Goal: Task Accomplishment & Management: Manage account settings

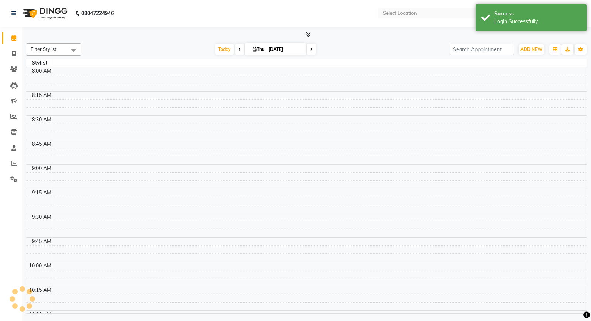
select select "en"
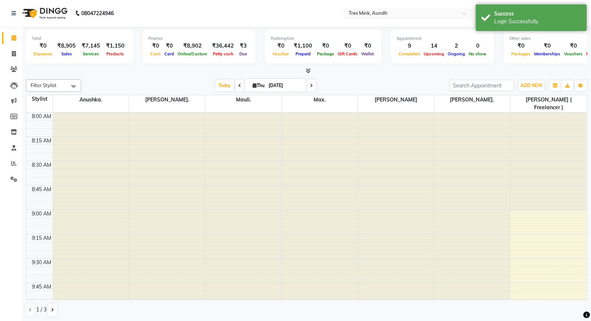
click at [370, 11] on input "text" at bounding box center [400, 13] width 107 height 7
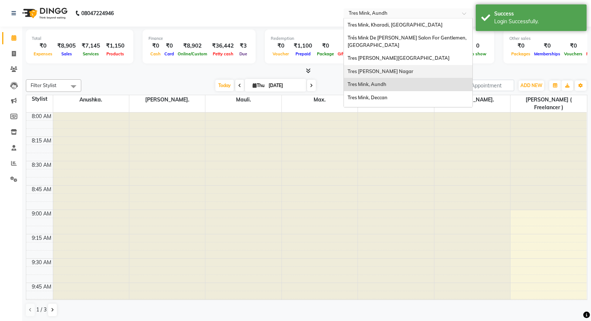
scroll to position [10, 0]
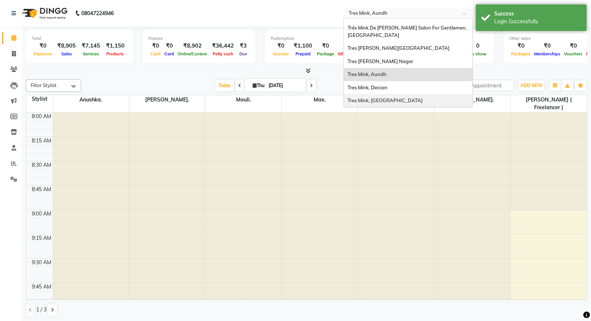
click at [367, 97] on span "Tres Mink, [GEOGRAPHIC_DATA]" at bounding box center [384, 100] width 75 height 6
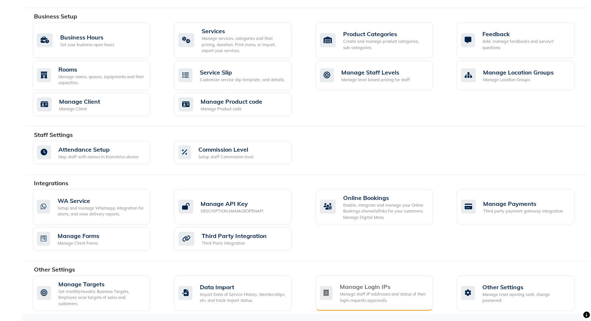
click at [367, 295] on div "Manage staff IP addresses and status of their login requests approvals." at bounding box center [383, 297] width 87 height 12
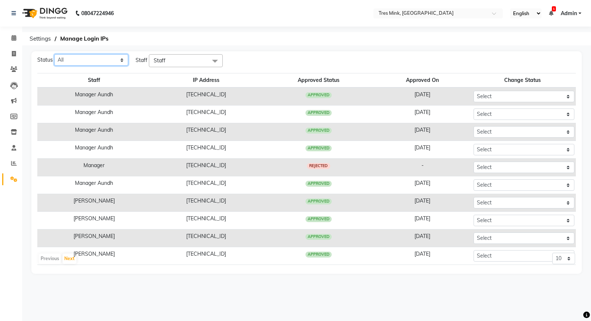
click at [87, 54] on select "All Pending Approved Rejected" at bounding box center [91, 59] width 74 height 11
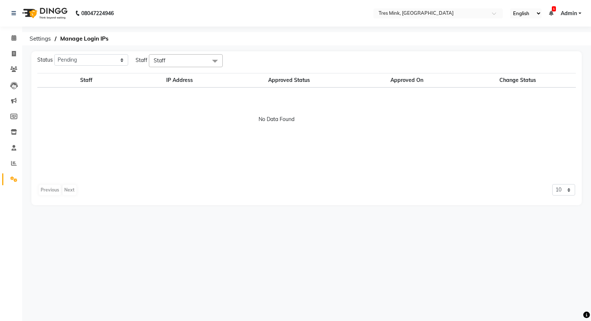
click at [161, 63] on span "Staff" at bounding box center [160, 60] width 12 height 7
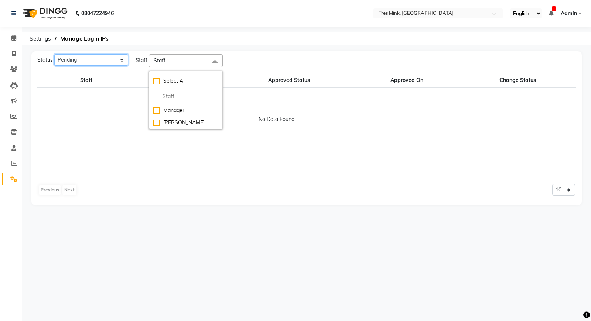
click at [96, 63] on select "All Pending Approved Rejected" at bounding box center [91, 59] width 74 height 11
select select "All"
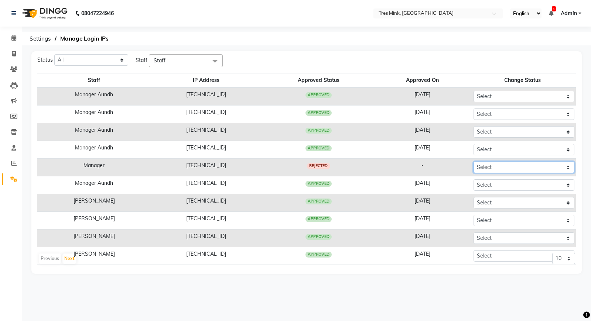
click at [498, 169] on select "Select Approved Rejected" at bounding box center [523, 167] width 101 height 11
select select "Approved"
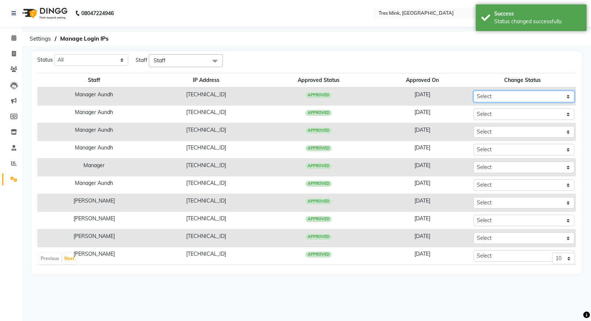
click at [475, 99] on select "Select Approved Rejected" at bounding box center [523, 96] width 101 height 11
click at [105, 62] on select "All Pending Approved Rejected" at bounding box center [91, 59] width 74 height 11
select select "Pending"
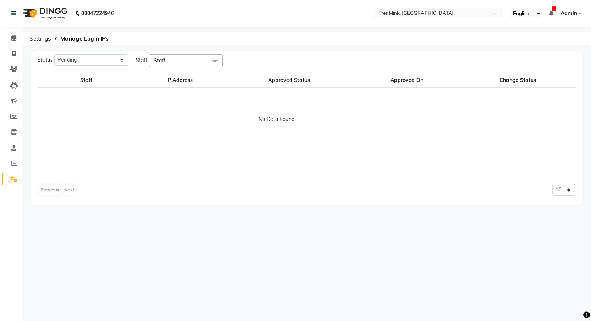
click at [20, 40] on li "Calendar" at bounding box center [11, 38] width 22 height 16
click at [16, 40] on icon at bounding box center [13, 38] width 5 height 6
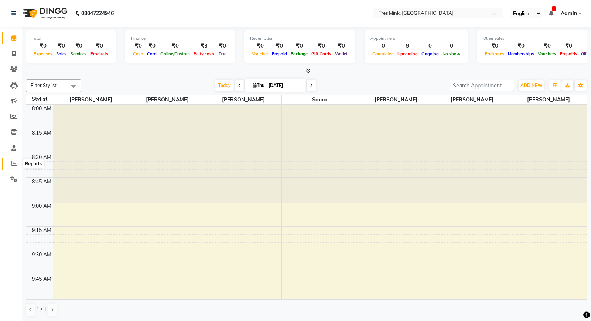
click at [13, 166] on icon at bounding box center [14, 164] width 6 height 6
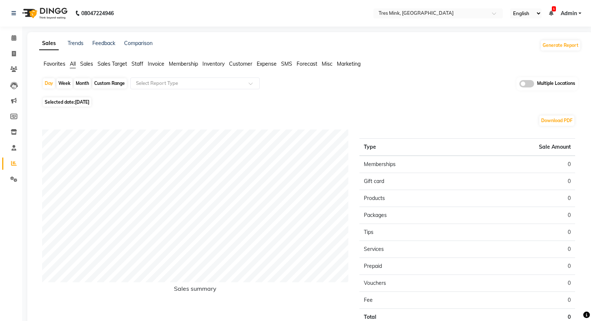
click at [82, 83] on div "Month" at bounding box center [82, 83] width 17 height 10
select select "9"
select select "2025"
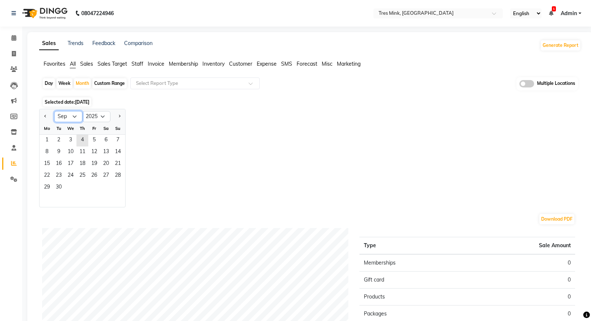
click at [66, 112] on select "Jan Feb Mar Apr May Jun [DATE] Aug Sep Oct Nov Dec" at bounding box center [68, 116] width 28 height 11
select select "4"
click at [72, 169] on span "16" at bounding box center [71, 164] width 12 height 12
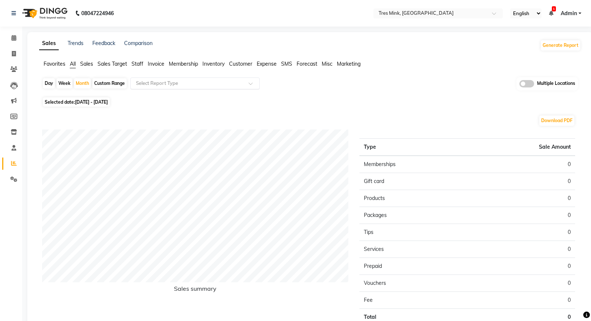
click at [167, 82] on input "text" at bounding box center [187, 83] width 106 height 7
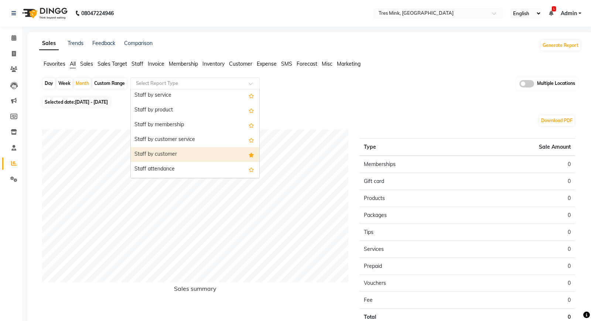
scroll to position [277, 0]
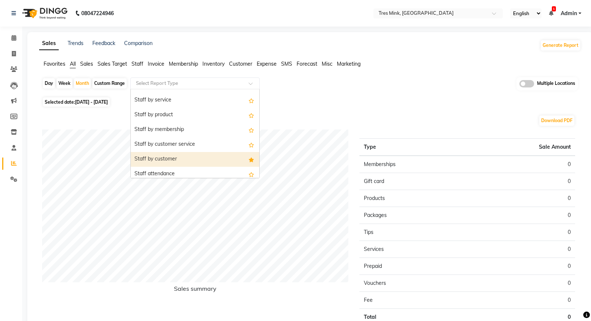
click at [181, 162] on div "Staff by customer" at bounding box center [195, 159] width 129 height 15
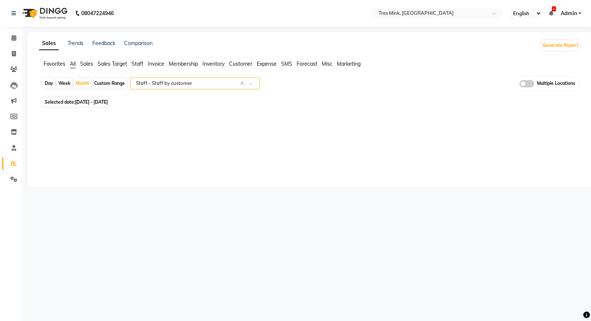
click at [181, 85] on input "text" at bounding box center [187, 83] width 106 height 7
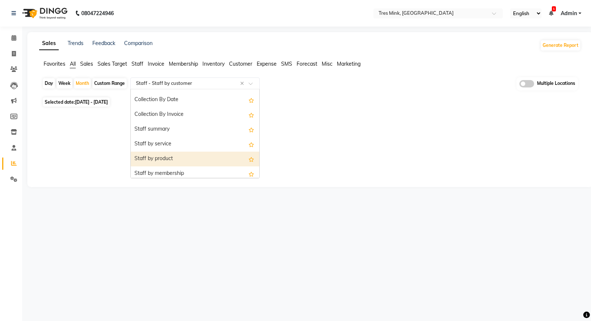
scroll to position [232, 0]
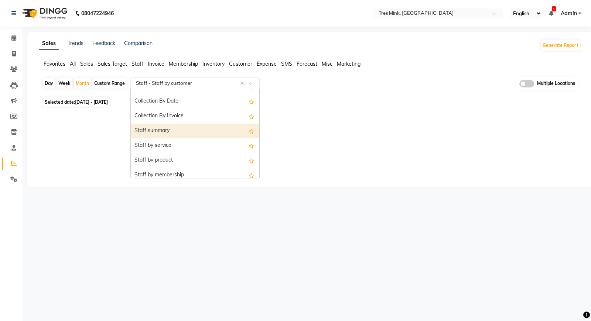
click at [178, 130] on div "Staff summary" at bounding box center [195, 131] width 129 height 15
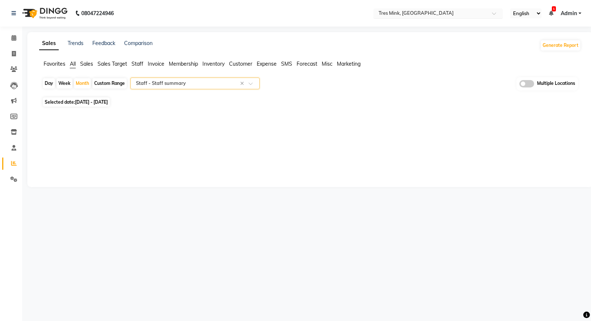
click at [390, 11] on input "text" at bounding box center [430, 13] width 107 height 7
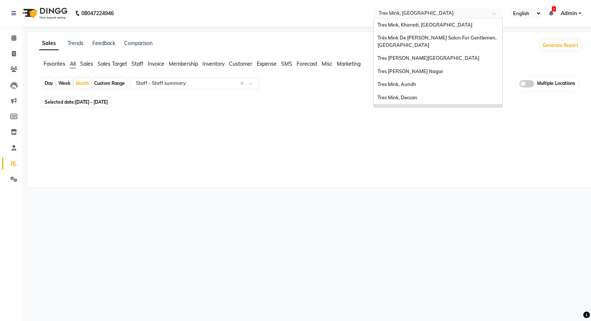
scroll to position [10, 0]
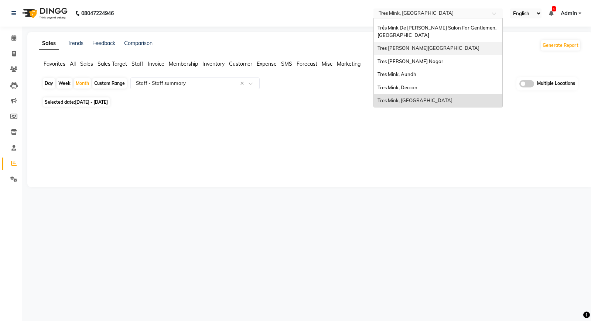
click at [411, 47] on span "Tres [PERSON_NAME][GEOGRAPHIC_DATA]" at bounding box center [428, 48] width 102 height 6
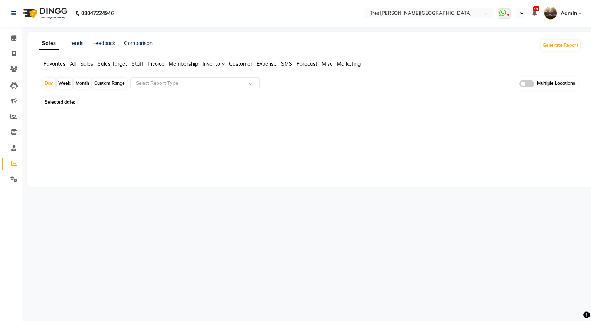
select select "en"
click at [78, 86] on div "Month" at bounding box center [82, 83] width 17 height 10
select select "9"
select select "2025"
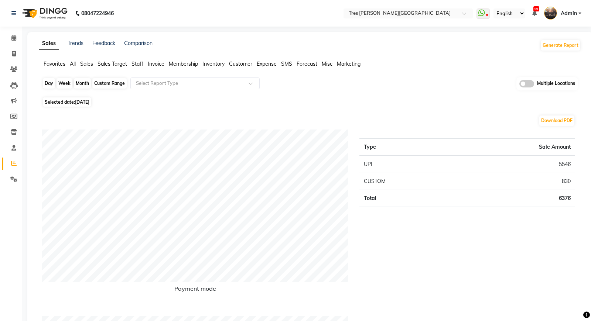
click at [83, 82] on div "Month" at bounding box center [82, 83] width 17 height 10
select select "9"
select select "2025"
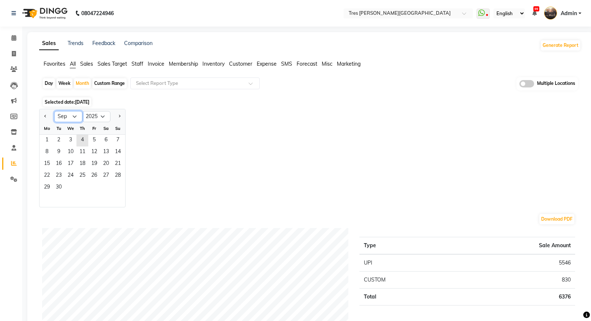
click at [62, 117] on select "Jan Feb Mar Apr May Jun [DATE] Aug Sep Oct Nov Dec" at bounding box center [68, 116] width 28 height 11
select select "4"
click at [113, 154] on span "13" at bounding box center [118, 153] width 12 height 12
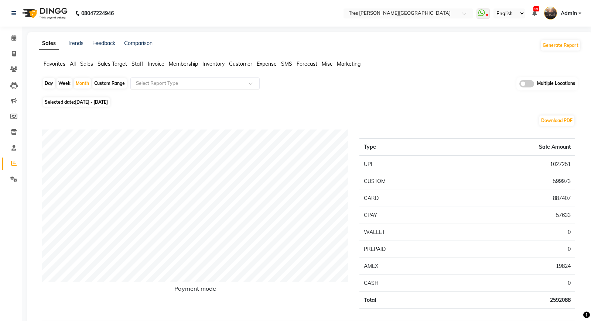
click at [192, 80] on input "text" at bounding box center [187, 83] width 106 height 7
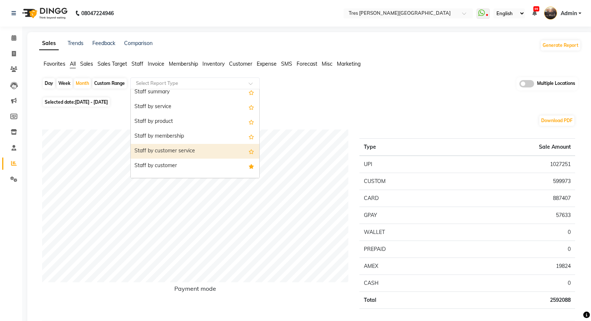
scroll to position [284, 0]
click at [179, 152] on div "Staff by customer" at bounding box center [195, 152] width 129 height 15
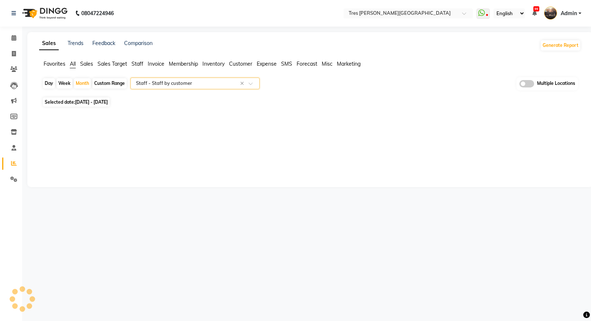
select select "filtered_report"
select select "csv"
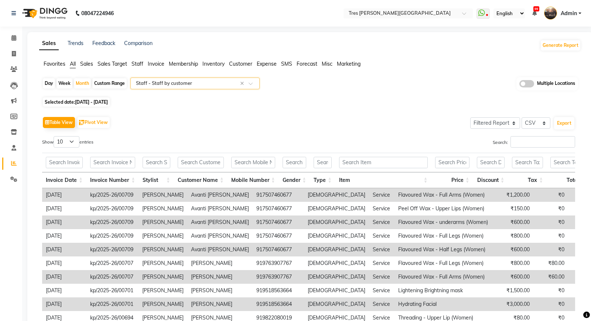
click at [206, 85] on input "text" at bounding box center [187, 83] width 106 height 7
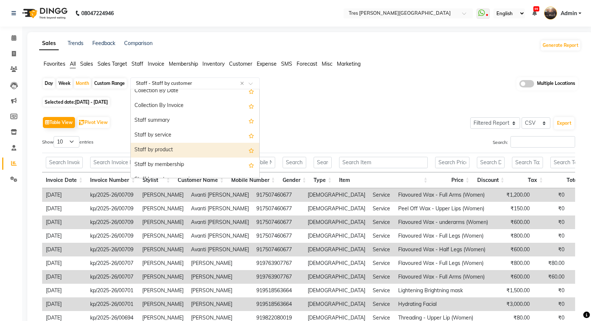
scroll to position [238, 0]
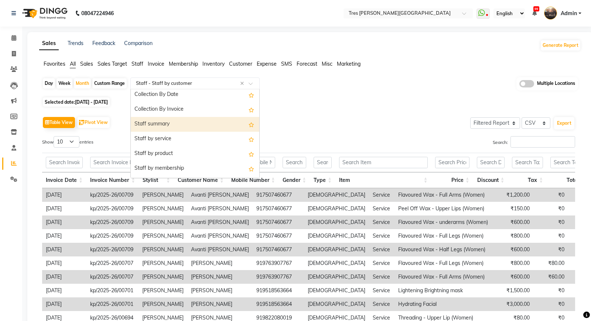
click at [196, 125] on div "Staff summary" at bounding box center [195, 124] width 129 height 15
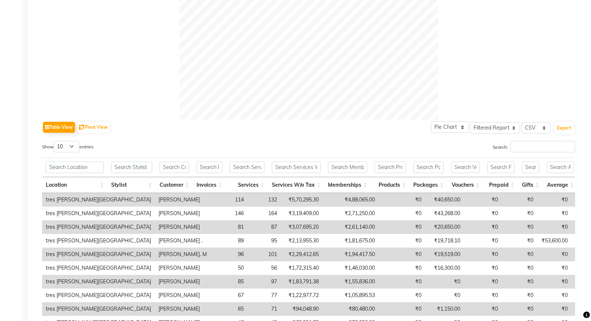
scroll to position [327, 0]
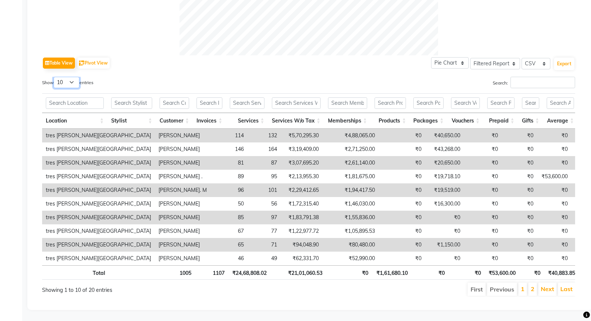
click at [72, 85] on select "10 25 50 100" at bounding box center [67, 82] width 26 height 11
select select "100"
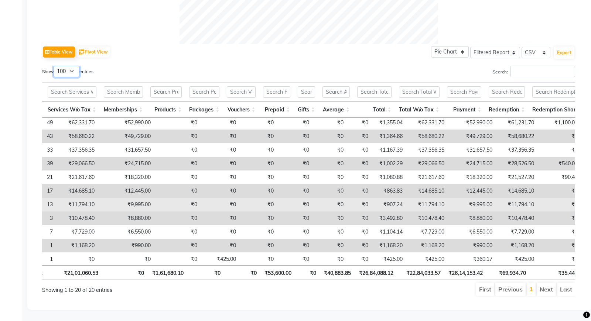
scroll to position [125, 229]
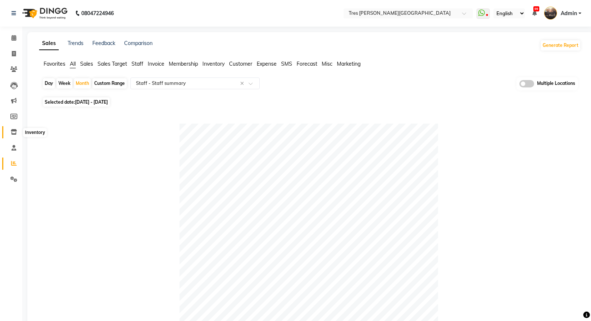
click at [11, 132] on icon at bounding box center [14, 132] width 6 height 6
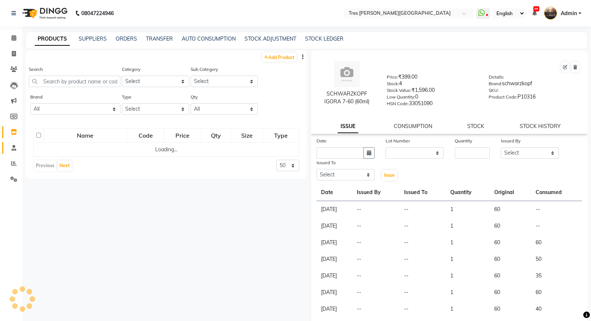
click at [13, 152] on link "Staff" at bounding box center [11, 148] width 18 height 12
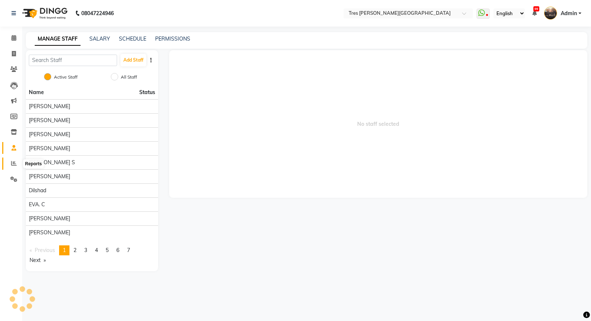
click at [13, 163] on icon at bounding box center [14, 164] width 6 height 6
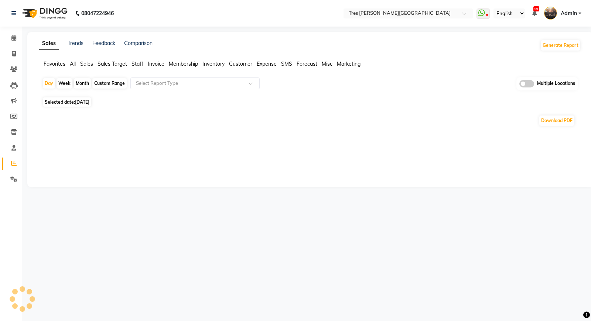
click at [79, 83] on div "Month" at bounding box center [82, 83] width 17 height 10
select select "9"
select select "2025"
click at [84, 85] on div "Month" at bounding box center [82, 83] width 17 height 10
select select "9"
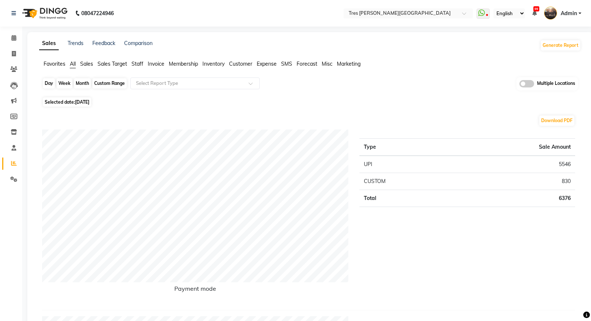
select select "2025"
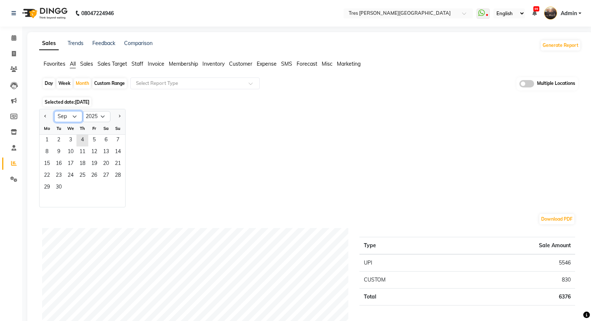
click at [58, 114] on select "Jan Feb Mar Apr May Jun [DATE] Aug Sep Oct Nov Dec" at bounding box center [68, 116] width 28 height 11
select select "4"
click at [88, 157] on span "11" at bounding box center [94, 153] width 12 height 12
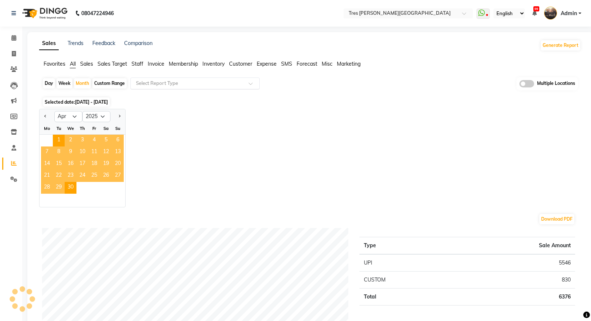
click at [175, 81] on input "text" at bounding box center [187, 83] width 106 height 7
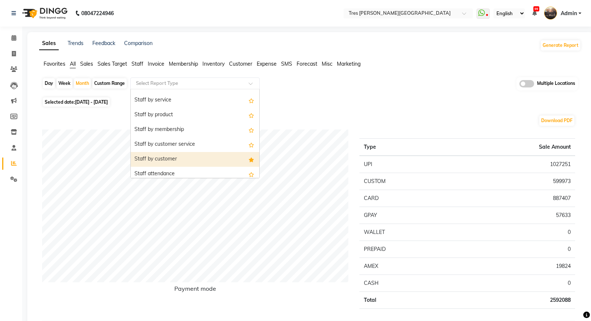
click at [187, 158] on div "Staff by customer" at bounding box center [195, 159] width 129 height 15
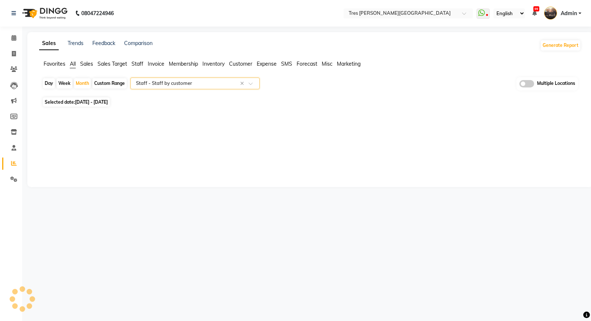
select select "filtered_report"
select select "csv"
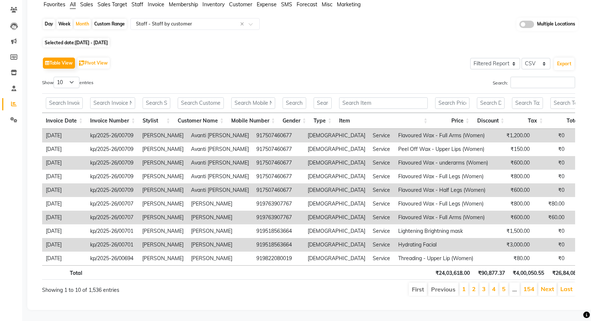
click at [525, 72] on div "Table View Pivot View Select Full Report Filtered Report Select CSV PDF Export …" at bounding box center [308, 175] width 533 height 241
click at [511, 82] on input "Search:" at bounding box center [542, 82] width 65 height 11
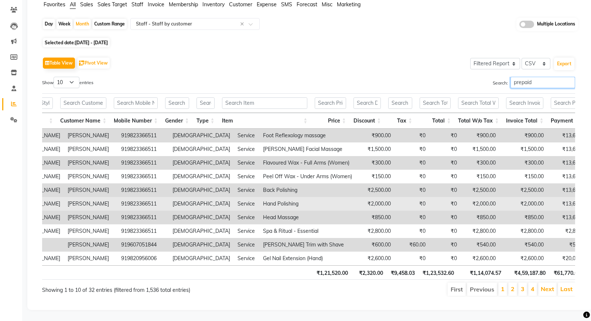
scroll to position [0, 280]
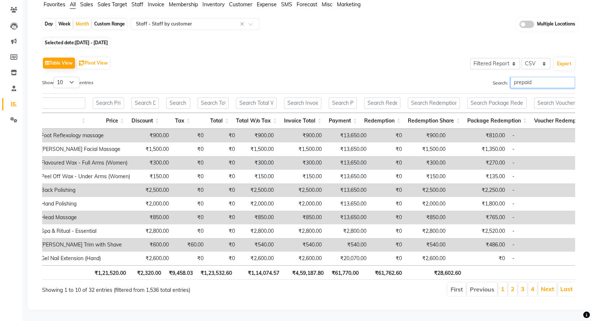
type input "prepaid"
click at [164, 31] on div "Day Week Month Custom Range Select Report Type × Staff - Staff by customer × Mu…" at bounding box center [310, 27] width 536 height 18
click at [167, 23] on input "text" at bounding box center [187, 23] width 106 height 7
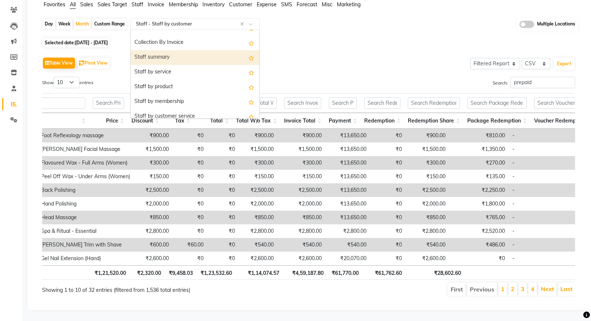
click at [174, 56] on div "Staff summary" at bounding box center [195, 57] width 129 height 15
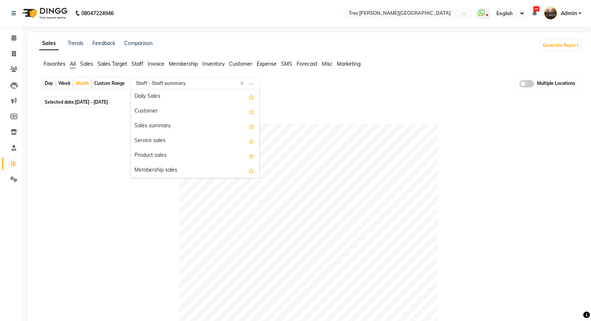
click at [178, 82] on input "text" at bounding box center [187, 83] width 106 height 7
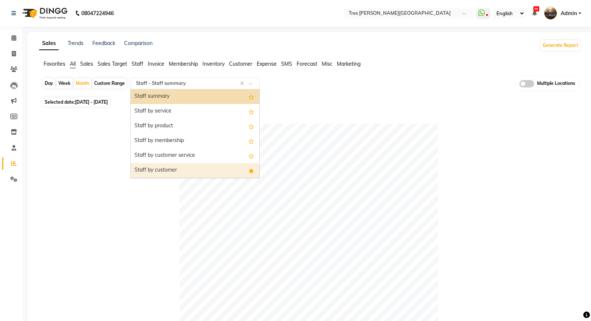
click at [168, 168] on div "Staff by customer" at bounding box center [195, 170] width 129 height 15
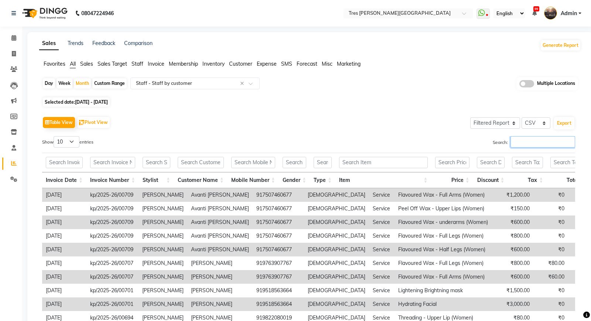
click at [515, 140] on input "Search:" at bounding box center [542, 141] width 65 height 11
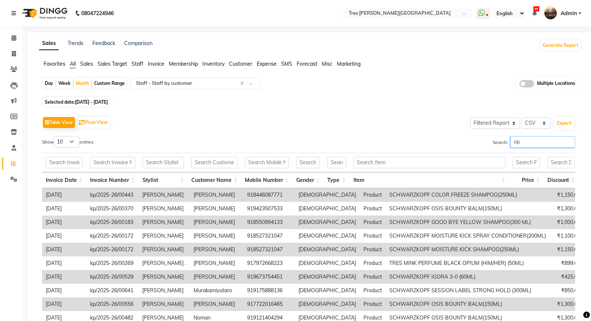
type input "o"
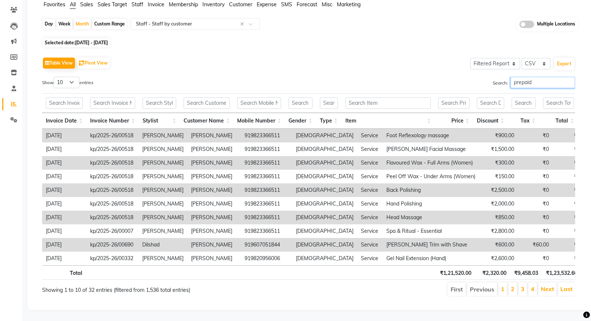
type input "prepaid"
click at [469, 118] on th "Price" at bounding box center [453, 121] width 38 height 16
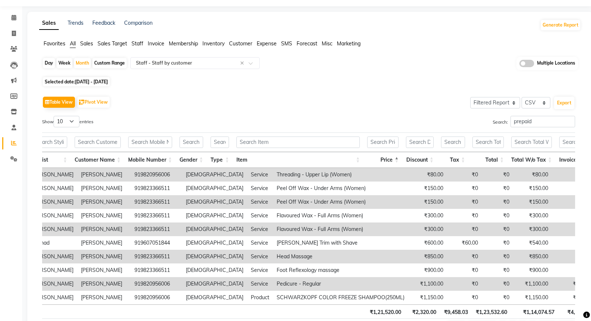
click at [397, 161] on th "Price" at bounding box center [382, 160] width 39 height 16
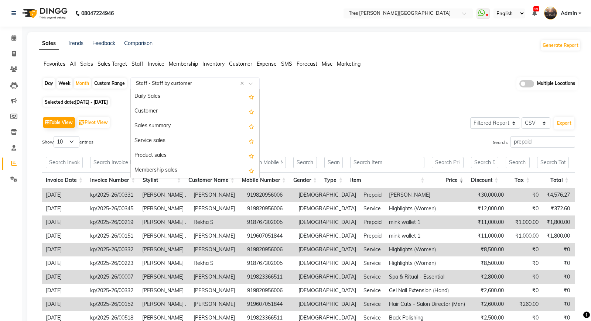
click at [169, 87] on div "Select Report Type × Staff - Staff by customer ×" at bounding box center [194, 84] width 129 height 12
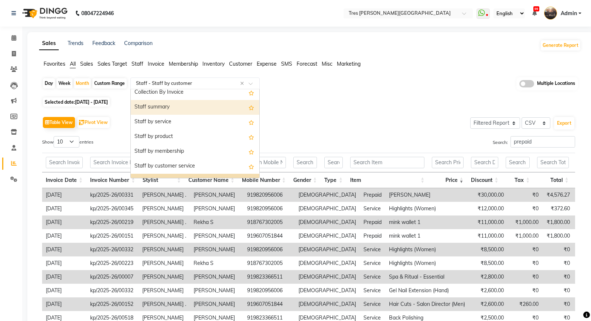
click at [180, 107] on div "Staff summary" at bounding box center [195, 107] width 129 height 15
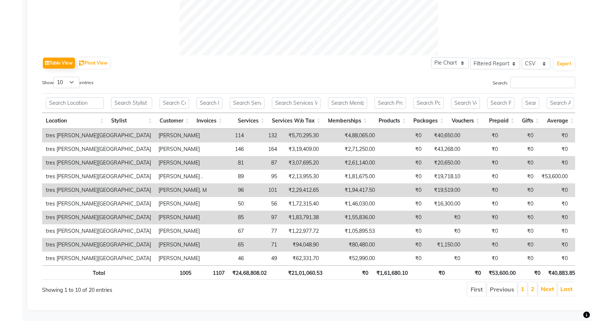
click at [245, 273] on th "₹24,68,808.02" at bounding box center [249, 272] width 42 height 14
copy th "24,68,808.02"
click at [390, 272] on th "₹1,61,680.10" at bounding box center [391, 272] width 39 height 14
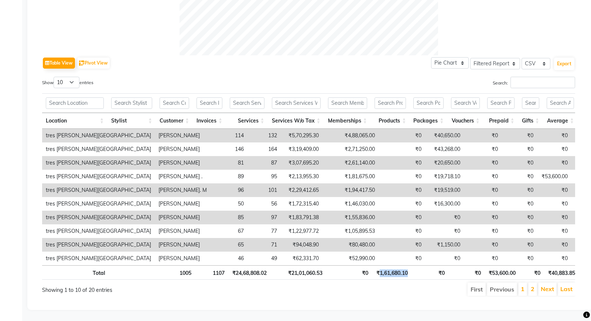
copy th "1,61,680.10"
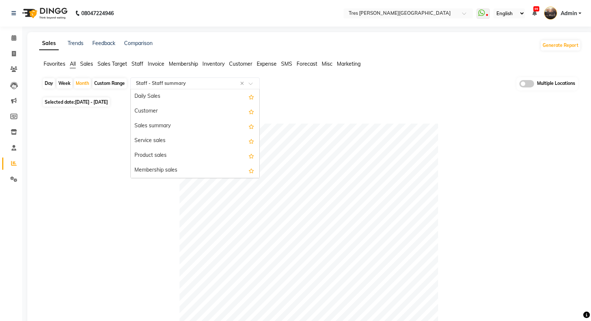
click at [175, 85] on input "text" at bounding box center [187, 83] width 106 height 7
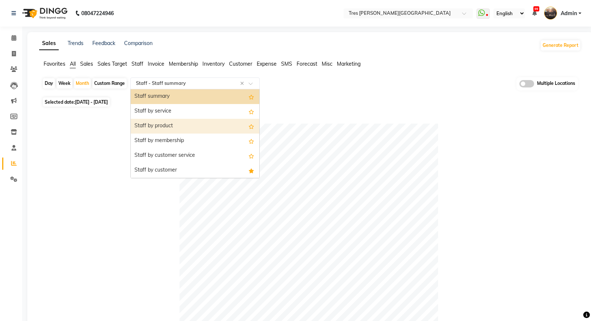
click at [172, 123] on div "Staff by product" at bounding box center [195, 126] width 129 height 15
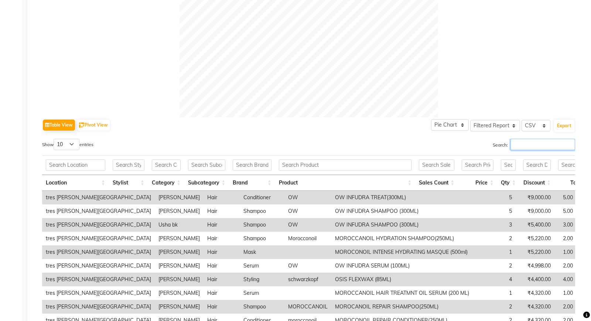
click at [517, 144] on input "Search:" at bounding box center [542, 144] width 65 height 11
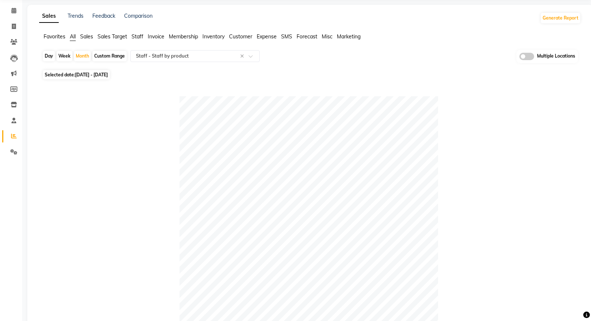
scroll to position [0, 0]
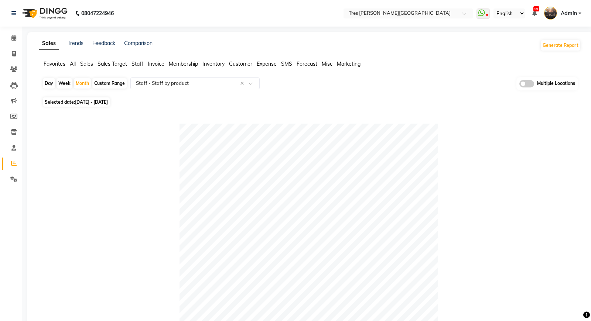
type input "ext"
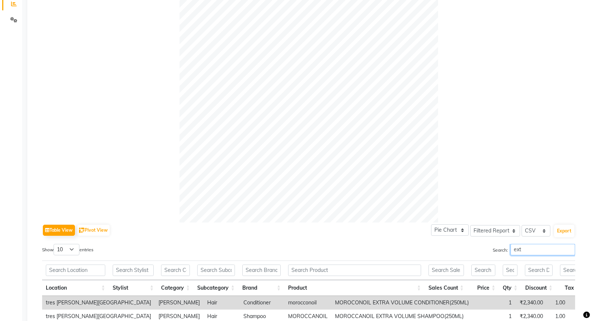
scroll to position [218, 0]
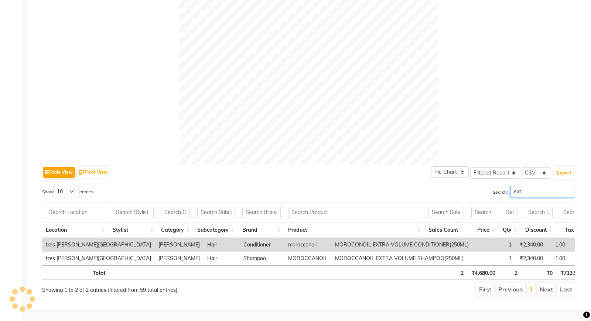
click at [533, 188] on input "ext" at bounding box center [542, 191] width 65 height 11
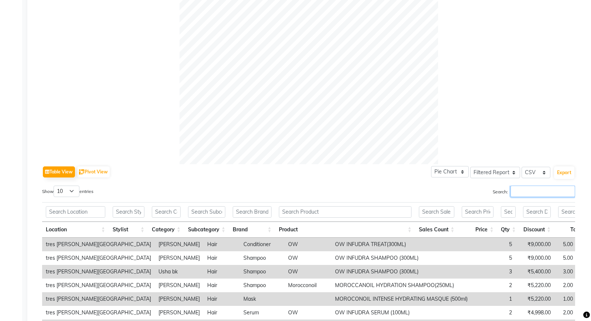
type input "o"
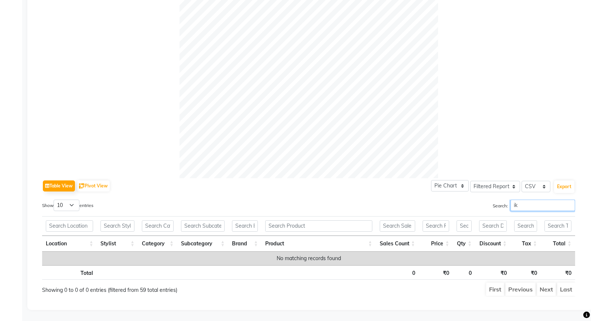
type input "i"
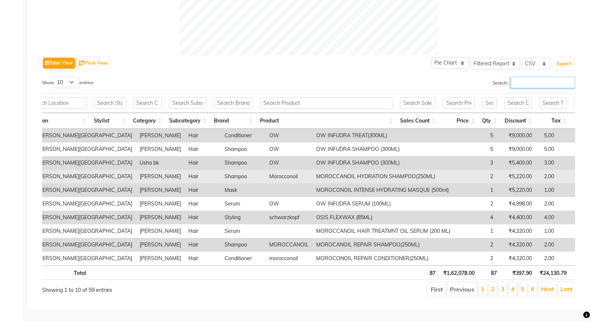
scroll to position [0, 0]
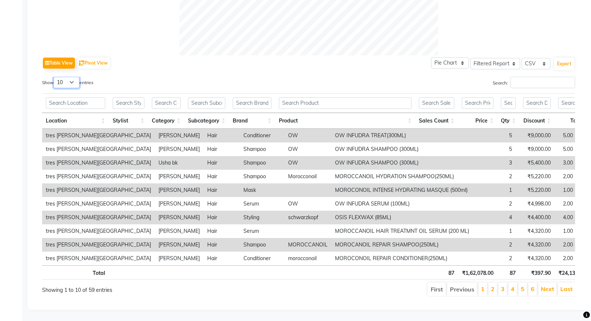
click at [65, 80] on select "10 25 50 100" at bounding box center [67, 82] width 26 height 11
select select "100"
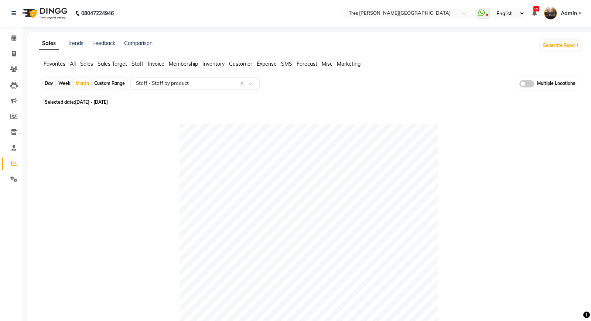
click at [179, 81] on input "text" at bounding box center [187, 83] width 106 height 7
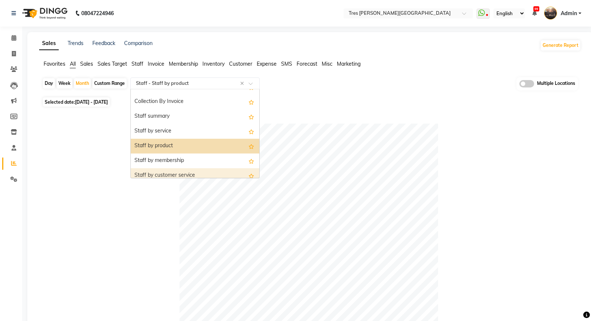
scroll to position [235, 0]
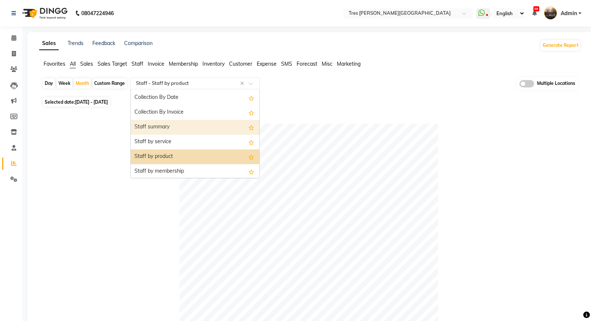
click at [190, 124] on div "Staff summary" at bounding box center [195, 127] width 129 height 15
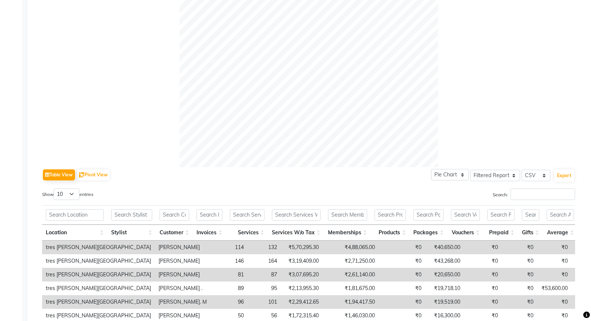
scroll to position [327, 0]
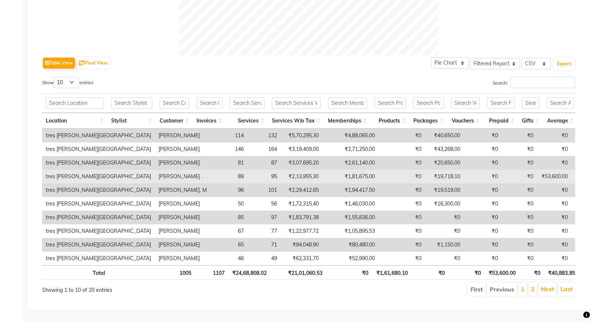
click at [537, 175] on td "₹53,600.00" at bounding box center [554, 177] width 34 height 14
copy td "53,600.00"
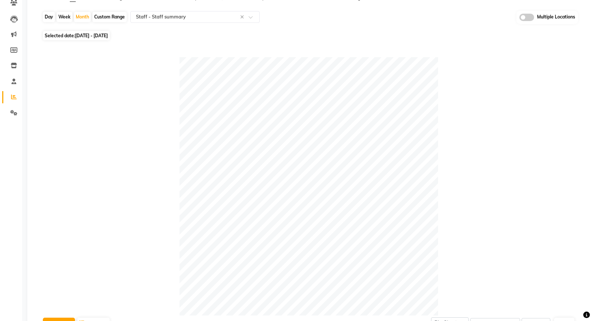
scroll to position [0, 0]
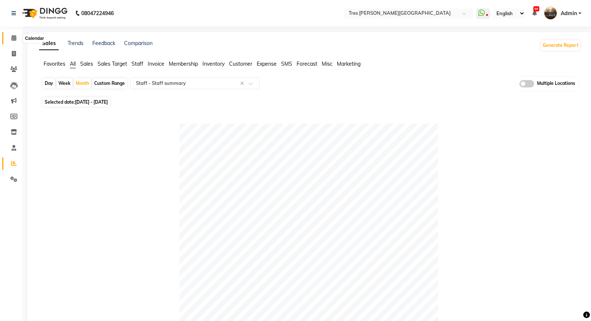
click at [14, 37] on icon at bounding box center [13, 38] width 5 height 6
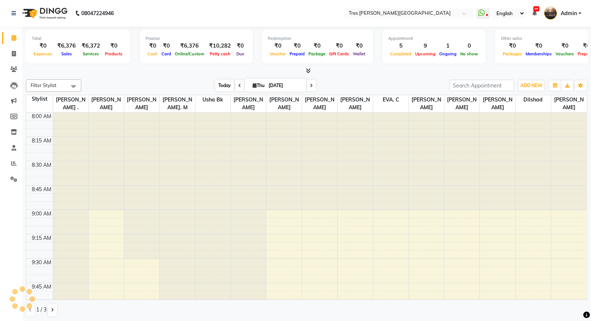
click at [222, 86] on span "Today" at bounding box center [224, 85] width 18 height 11
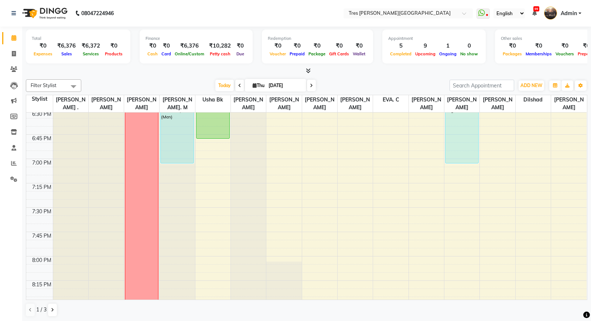
scroll to position [1041, 0]
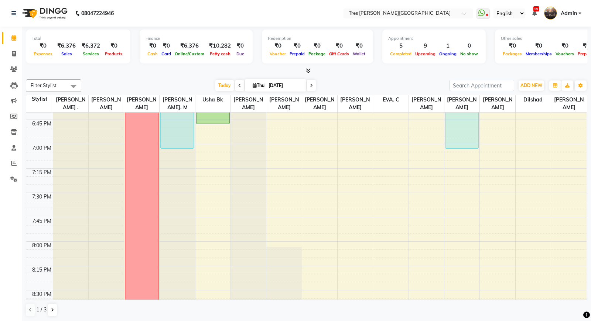
click at [310, 84] on icon at bounding box center [311, 85] width 3 height 4
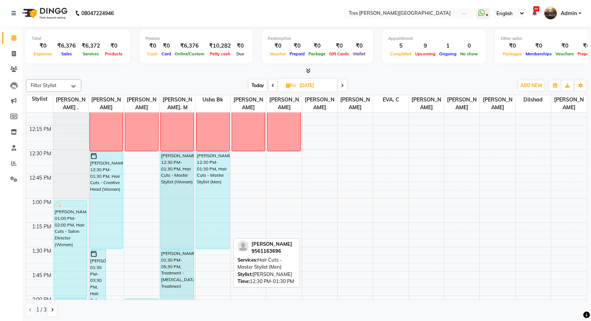
scroll to position [373, 0]
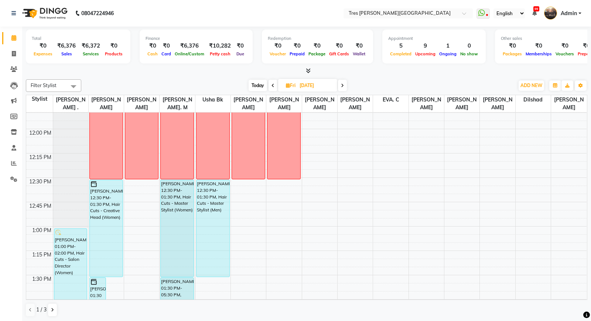
click at [245, 80] on div "[DATE] [DATE]" at bounding box center [297, 85] width 425 height 11
click at [251, 84] on span "Today" at bounding box center [258, 85] width 18 height 11
type input "[DATE]"
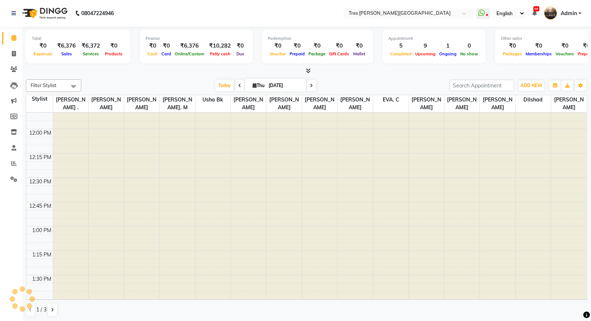
scroll to position [685, 0]
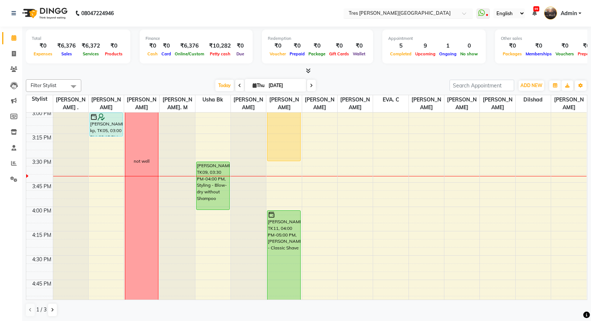
click at [387, 14] on input "text" at bounding box center [400, 13] width 107 height 7
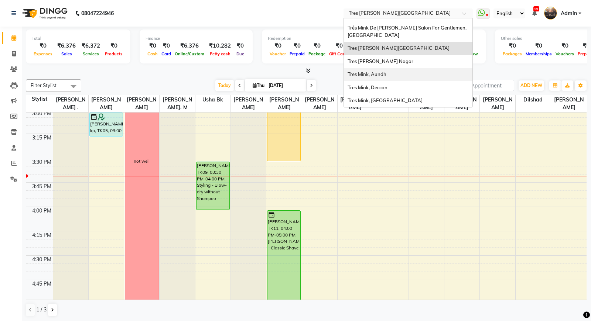
scroll to position [0, 0]
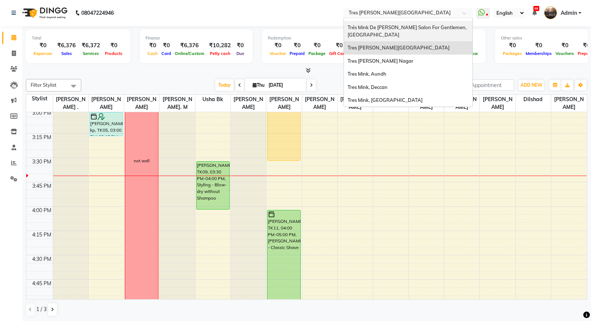
click at [396, 30] on span "Trés Mink De [PERSON_NAME] Salon For Gentlemen, [GEOGRAPHIC_DATA]" at bounding box center [407, 30] width 120 height 13
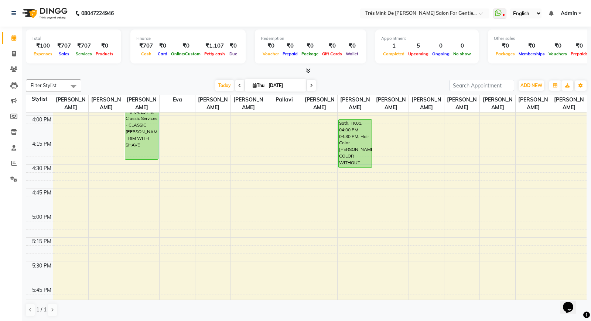
scroll to position [772, 0]
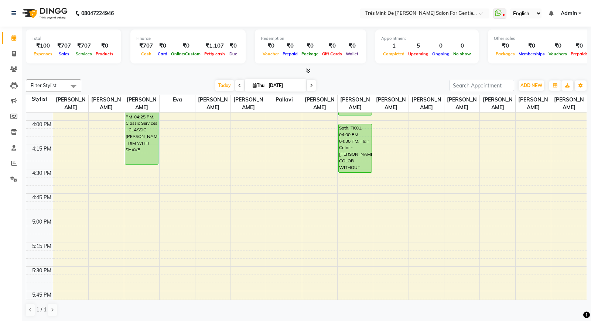
click at [364, 272] on div "8:00 AM 8:15 AM 8:30 AM 8:45 AM 9:00 AM 9:15 AM 9:30 AM 9:45 AM 10:00 AM 10:15 …" at bounding box center [306, 120] width 560 height 1559
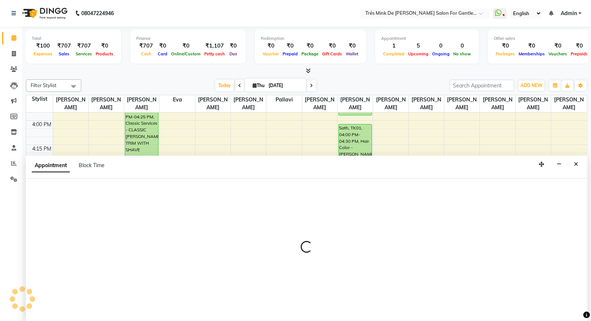
scroll to position [0, 0]
select select "37745"
select select "1050"
select select "tentative"
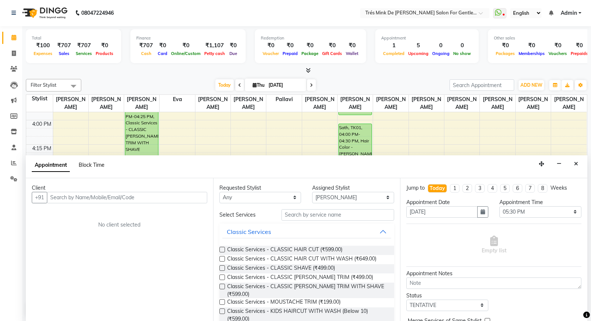
click at [91, 163] on span "Block Time" at bounding box center [92, 165] width 26 height 7
select select "37745"
select select "1050"
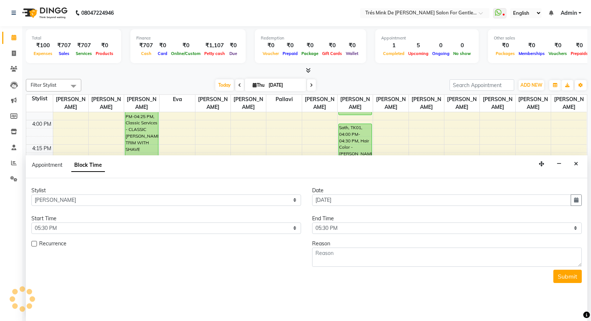
scroll to position [685, 0]
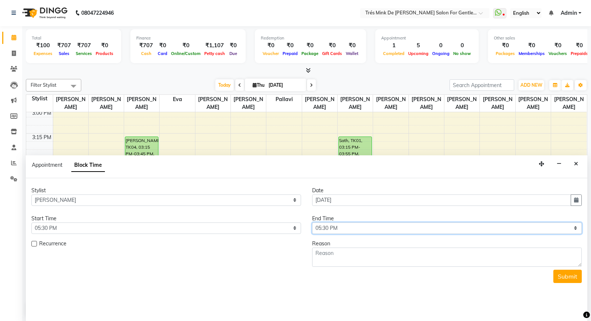
click at [348, 228] on select "Select 09:00 AM 09:15 AM 09:30 AM 09:45 AM 10:00 AM 10:15 AM 10:30 AM 10:45 AM …" at bounding box center [447, 228] width 270 height 11
select select "1110"
click at [344, 253] on textarea at bounding box center [447, 257] width 270 height 19
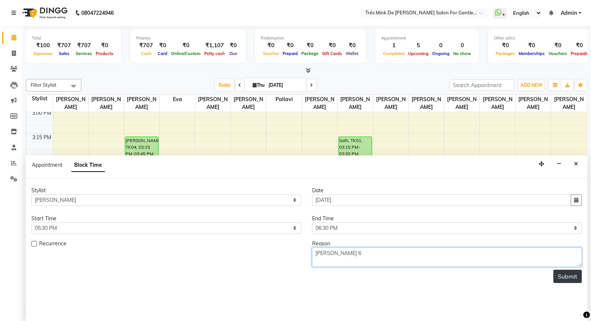
type textarea "Kp Lane 6"
click at [561, 277] on button "Submit" at bounding box center [567, 276] width 28 height 13
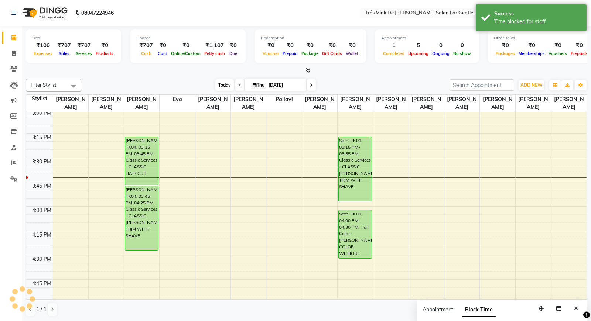
click at [219, 84] on span "Today" at bounding box center [224, 84] width 18 height 11
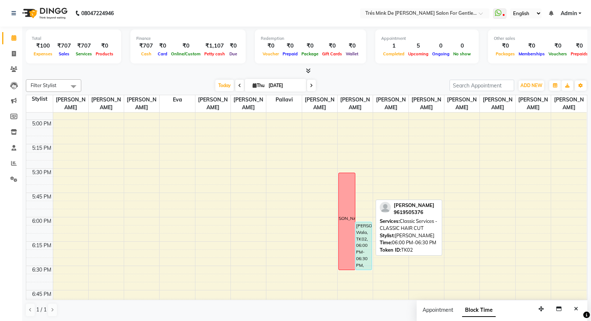
scroll to position [866, 0]
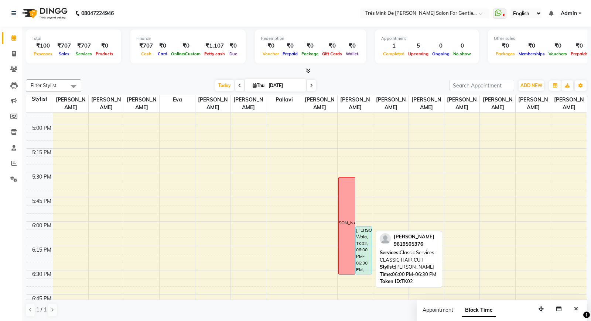
click at [363, 257] on div "Hardik Wala, TK02, 06:00 PM-06:30 PM, Classic Services - CLASSIC HAIR CUT" at bounding box center [364, 251] width 16 height 48
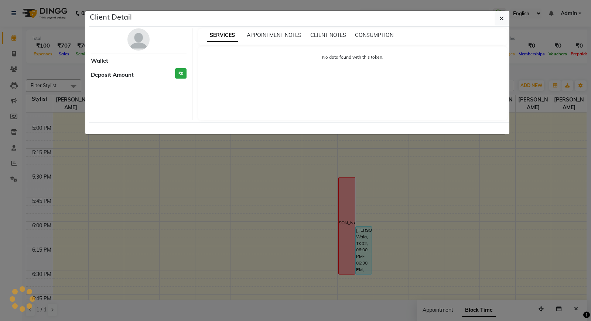
select select "5"
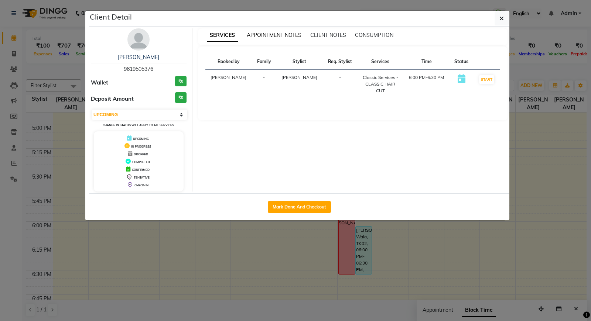
click at [258, 36] on span "APPOINTMENT NOTES" at bounding box center [274, 35] width 55 height 7
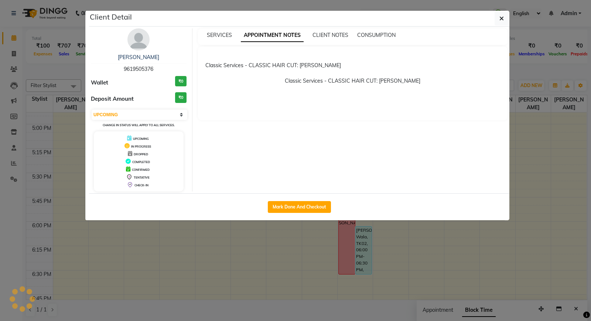
click at [137, 262] on ngb-modal-window "Client Detail Hardik Wala 9619505376 Wallet ₹0 Deposit Amount ₹0 Select IN SERV…" at bounding box center [295, 160] width 591 height 321
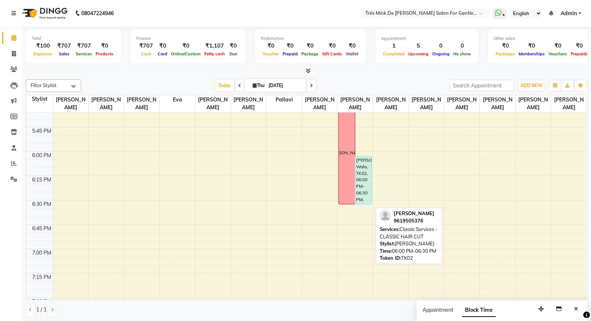
scroll to position [936, 0]
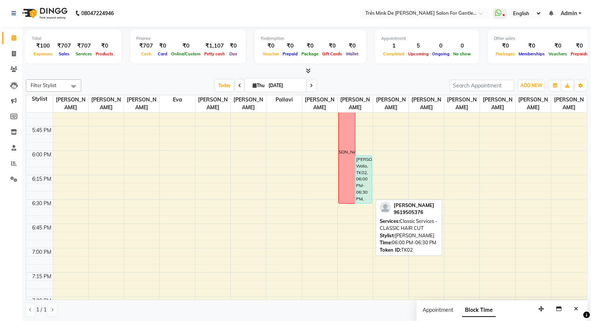
click at [367, 178] on div "Hardik Wala, TK02, 06:00 PM-06:30 PM, Classic Services - CLASSIC HAIR CUT" at bounding box center [364, 180] width 16 height 48
select select "5"
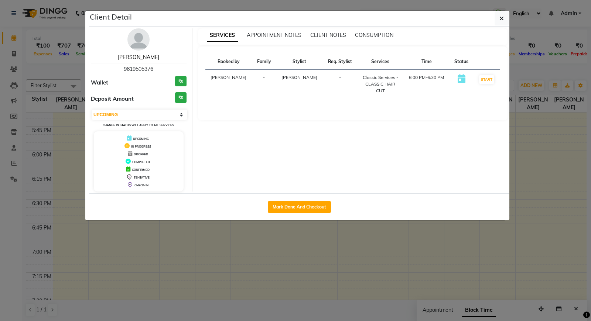
click at [131, 61] on link "Hardik Wala" at bounding box center [138, 57] width 41 height 7
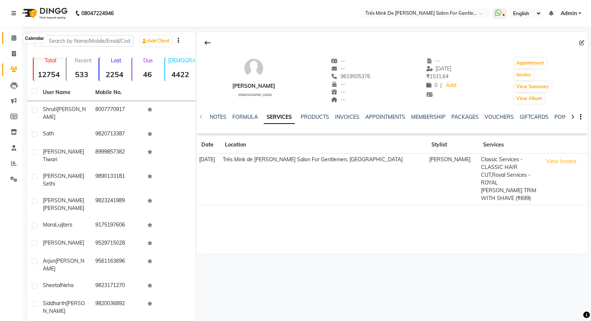
click at [12, 41] on icon at bounding box center [13, 38] width 5 height 6
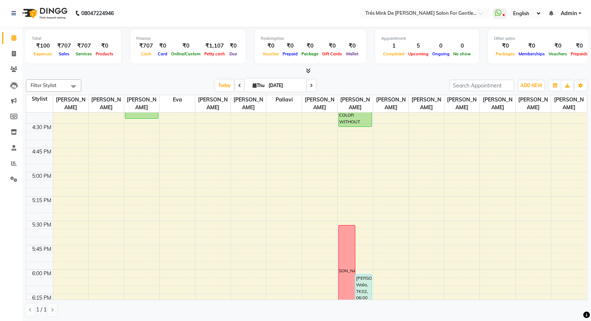
scroll to position [440, 0]
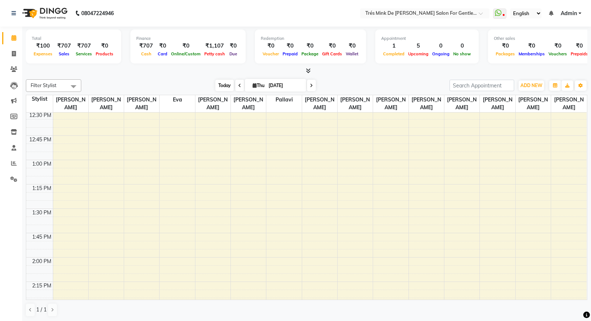
click at [224, 86] on span "Today" at bounding box center [224, 85] width 18 height 11
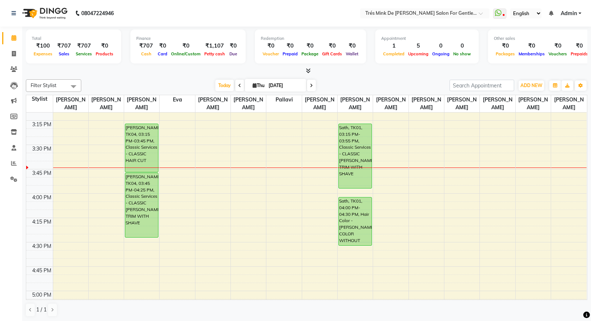
scroll to position [698, 0]
click at [388, 11] on input "text" at bounding box center [417, 13] width 107 height 7
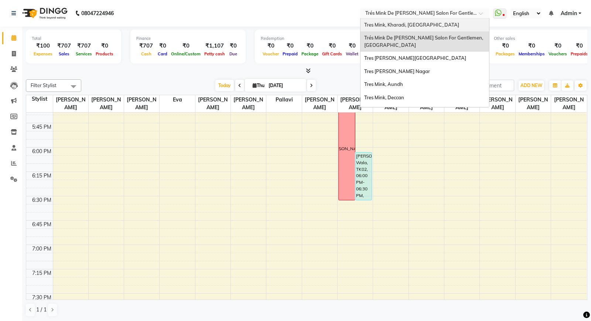
scroll to position [935, 0]
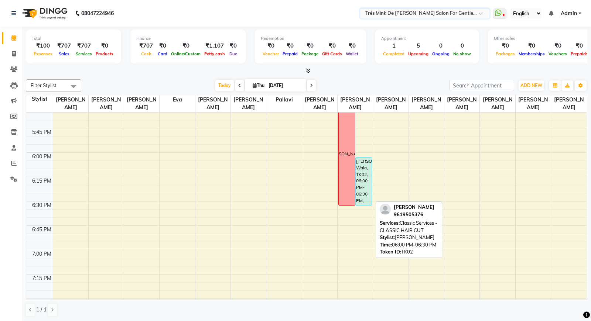
click at [362, 175] on div "Hardik Wala, TK02, 06:00 PM-06:30 PM, Classic Services - CLASSIC HAIR CUT" at bounding box center [364, 182] width 16 height 48
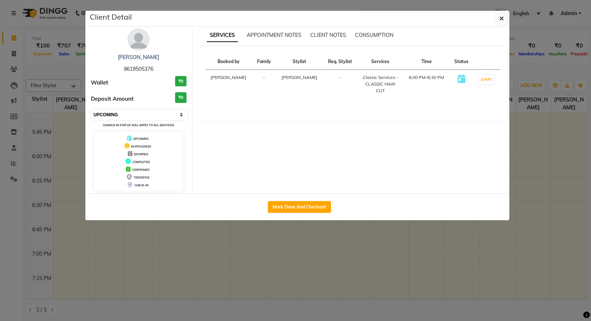
click at [137, 112] on select "Select IN SERVICE CONFIRMED TENTATIVE CHECK IN MARK DONE DROPPED UPCOMING" at bounding box center [140, 115] width 96 height 10
select select "2"
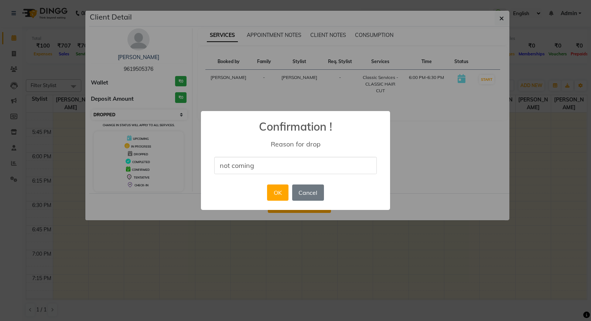
type input "not coming"
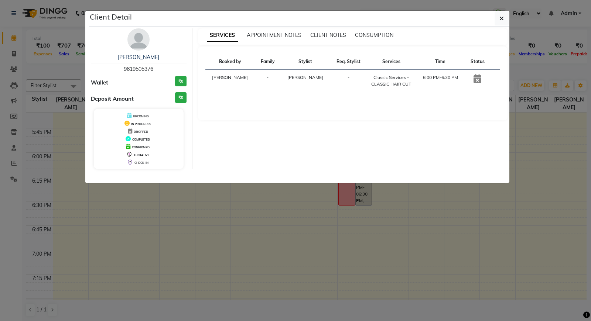
click at [0, 193] on ngb-modal-window "Client Detail Hardik Wala 9619505376 Wallet ₹0 Deposit Amount ₹0 UPCOMING IN PR…" at bounding box center [295, 160] width 591 height 321
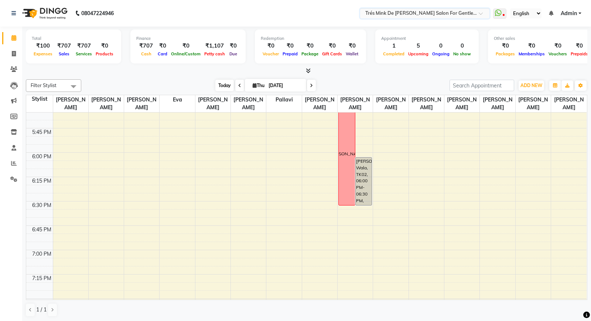
click at [217, 85] on span "Today" at bounding box center [224, 85] width 18 height 11
